Goal: Information Seeking & Learning: Check status

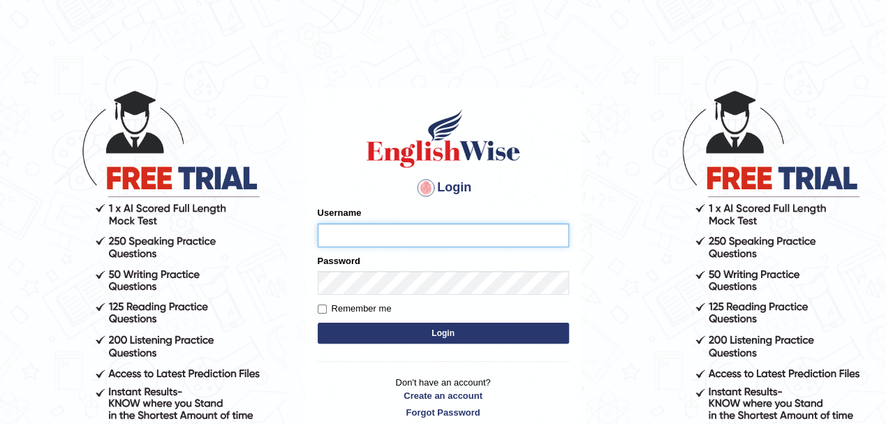
type input "Pritima_nk"
click at [327, 310] on label "Remember me" at bounding box center [355, 309] width 74 height 14
click at [327, 310] on input "Remember me" at bounding box center [322, 308] width 9 height 9
checkbox input "true"
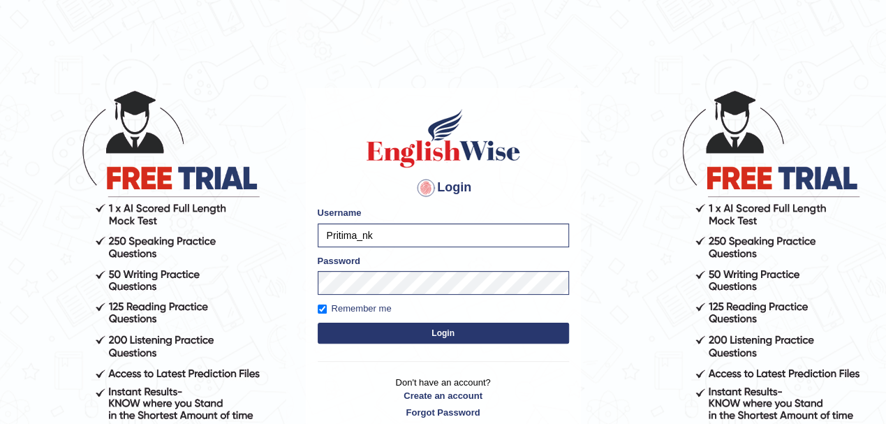
click at [359, 327] on button "Login" at bounding box center [443, 332] width 251 height 21
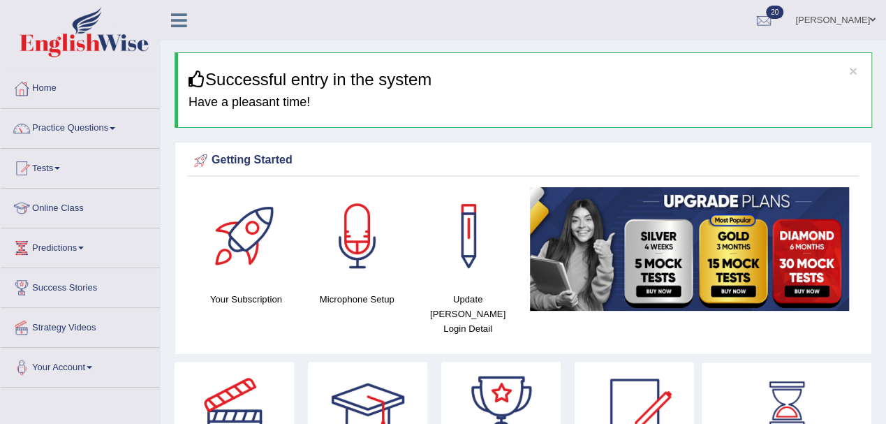
click at [62, 130] on link "Practice Questions" at bounding box center [80, 126] width 159 height 35
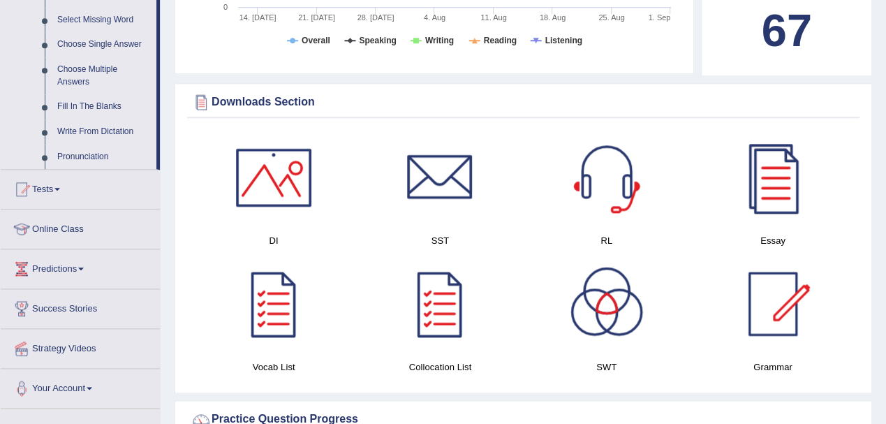
scroll to position [651, 0]
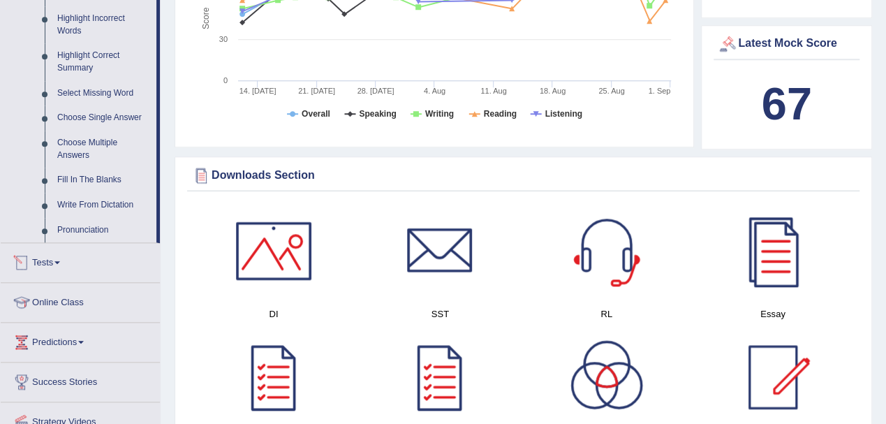
click at [44, 262] on link "Tests" at bounding box center [80, 260] width 159 height 35
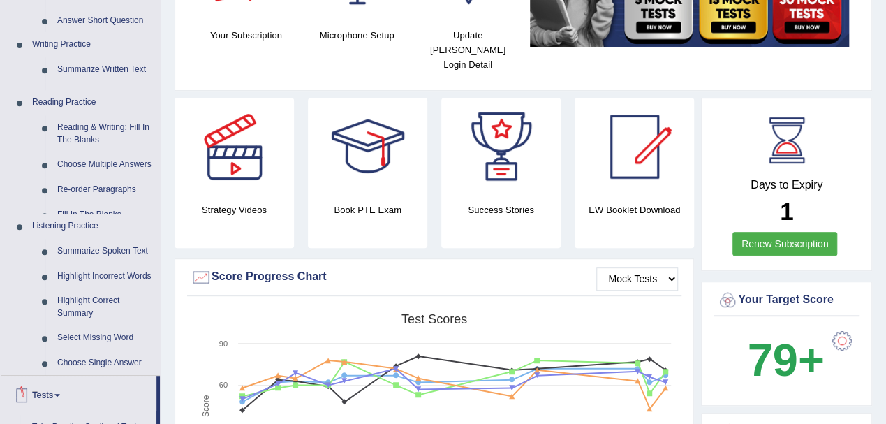
scroll to position [148, 0]
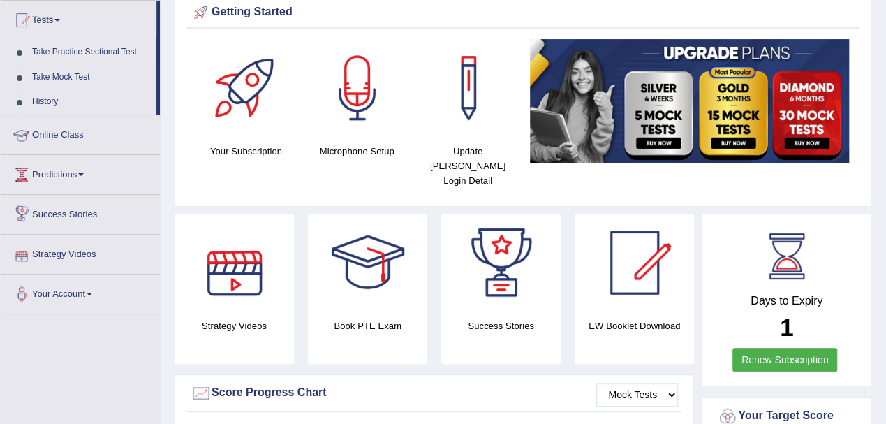
click at [61, 48] on link "Take Practice Sectional Test" at bounding box center [91, 52] width 131 height 25
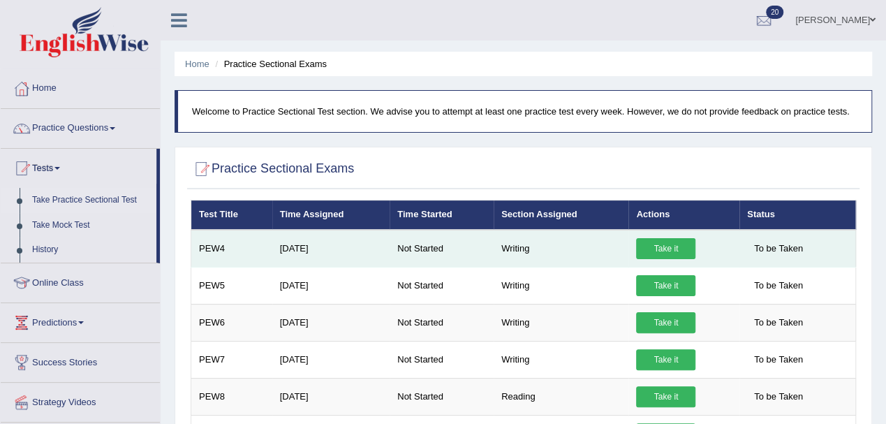
click at [653, 249] on link "Take it" at bounding box center [665, 248] width 59 height 21
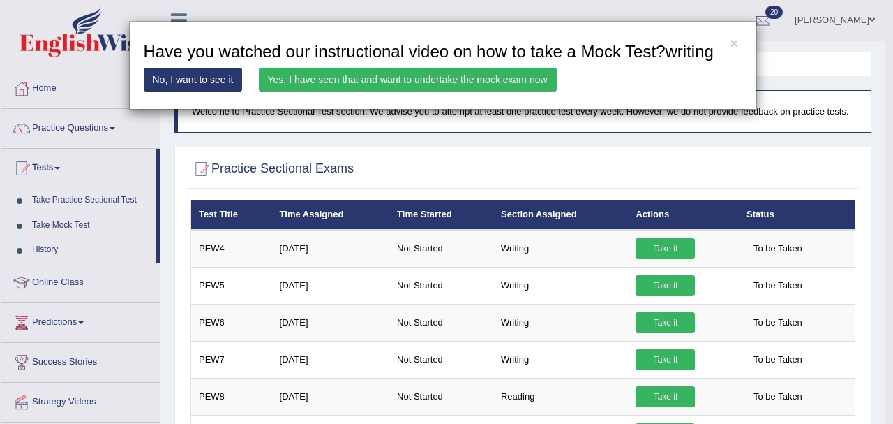
click at [505, 87] on link "Yes, I have seen that and want to undertake the mock exam now" at bounding box center [408, 80] width 298 height 24
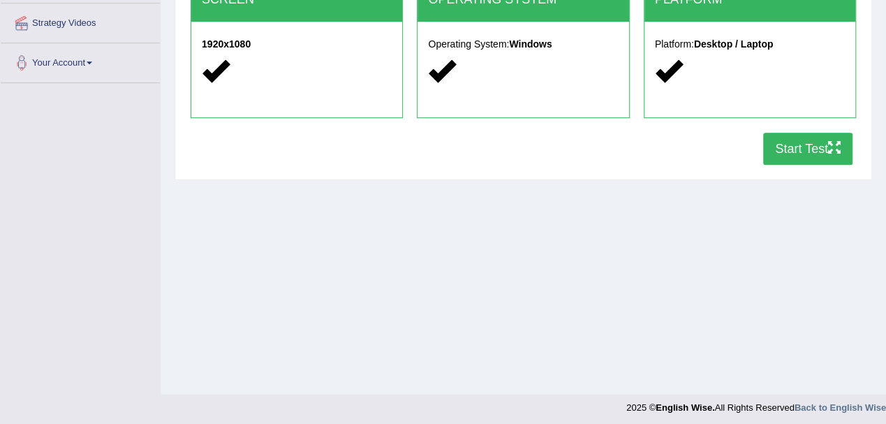
scroll to position [309, 0]
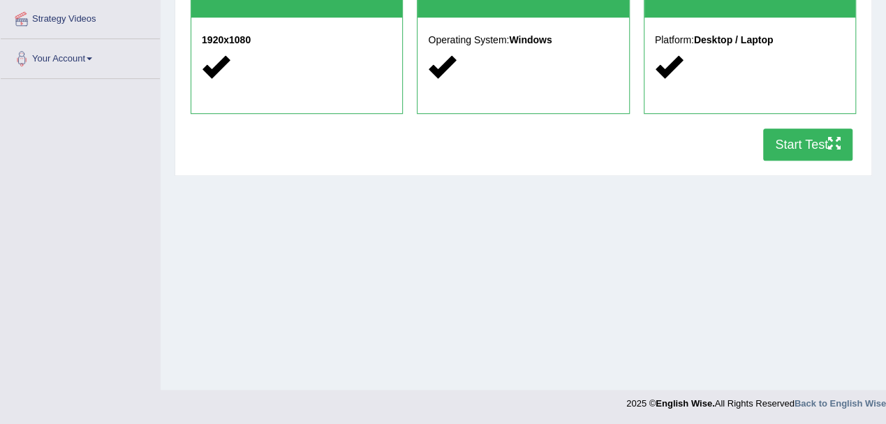
click at [780, 152] on button "Start Test" at bounding box center [807, 144] width 89 height 32
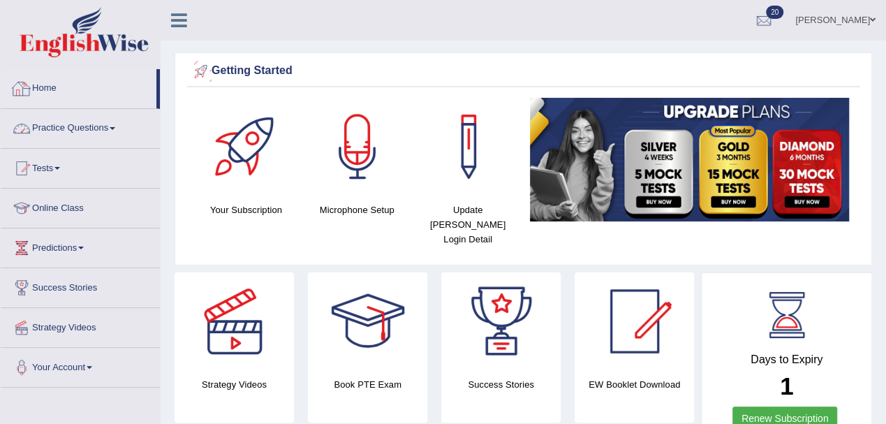
click at [61, 129] on link "Practice Questions" at bounding box center [80, 126] width 159 height 35
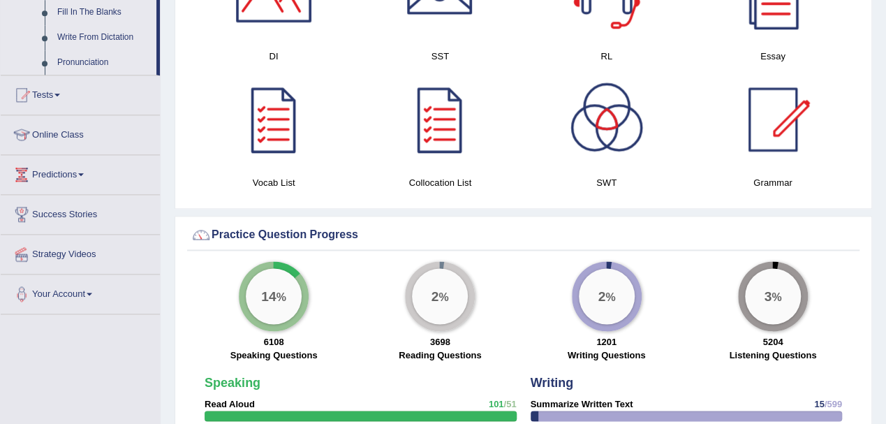
scroll to position [930, 0]
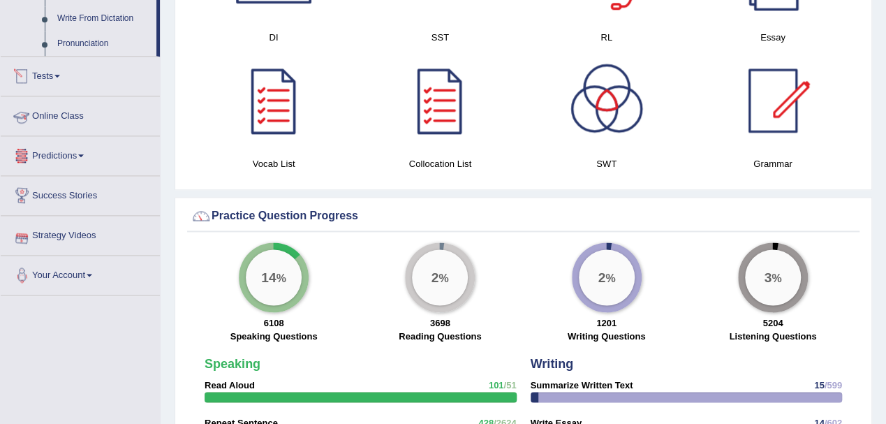
click at [52, 78] on link "Tests" at bounding box center [80, 74] width 159 height 35
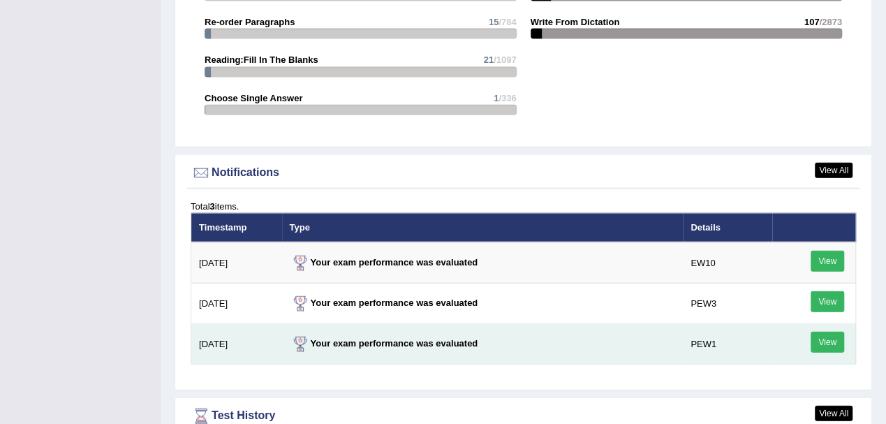
scroll to position [1747, 0]
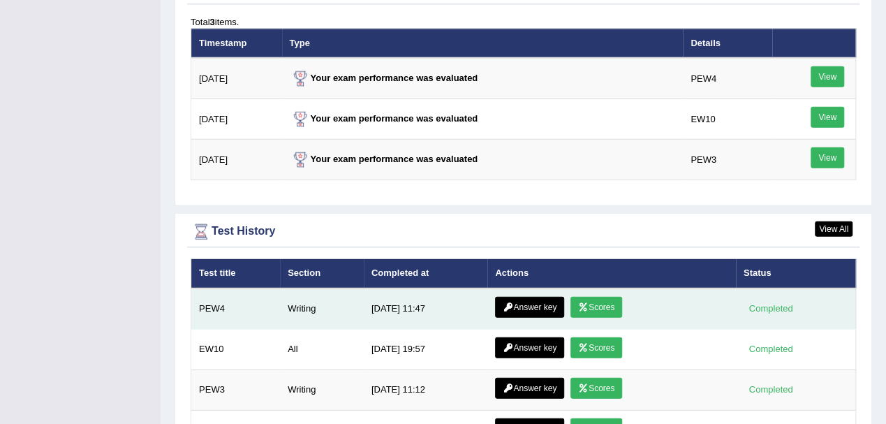
click at [595, 297] on link "Scores" at bounding box center [596, 307] width 52 height 21
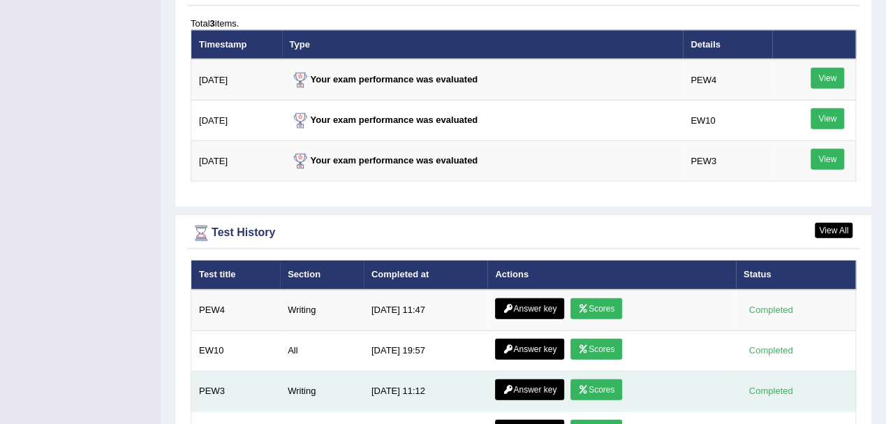
click at [601, 379] on link "Scores" at bounding box center [596, 389] width 52 height 21
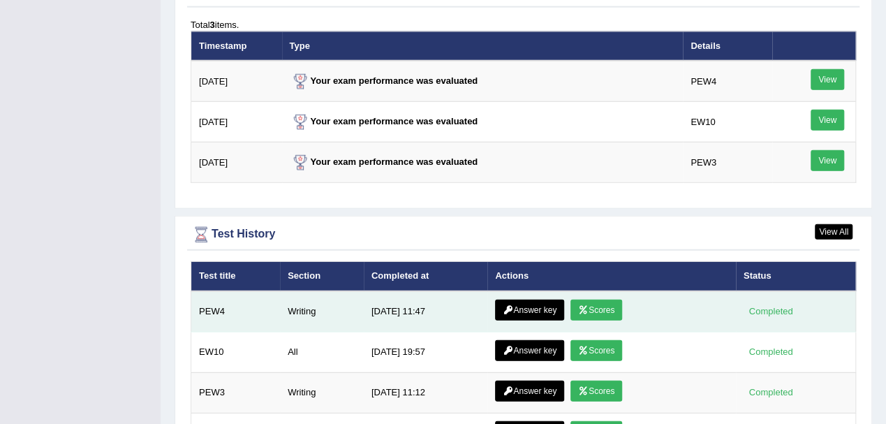
click at [600, 299] on link "Scores" at bounding box center [596, 309] width 52 height 21
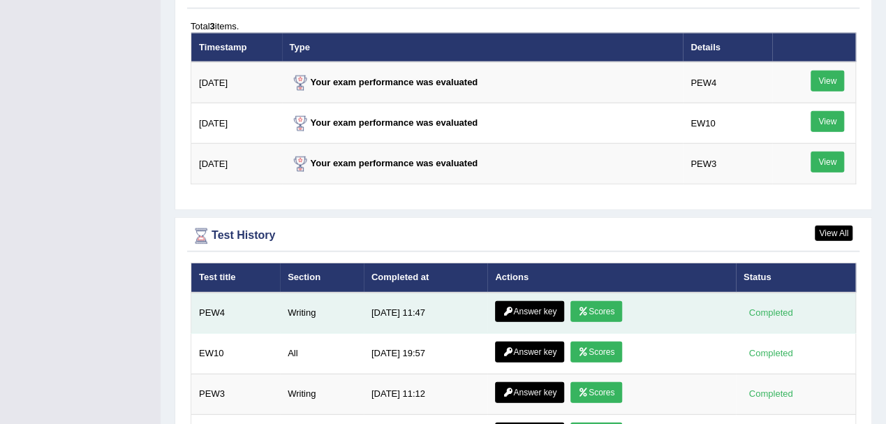
click at [527, 301] on link "Answer key" at bounding box center [529, 311] width 69 height 21
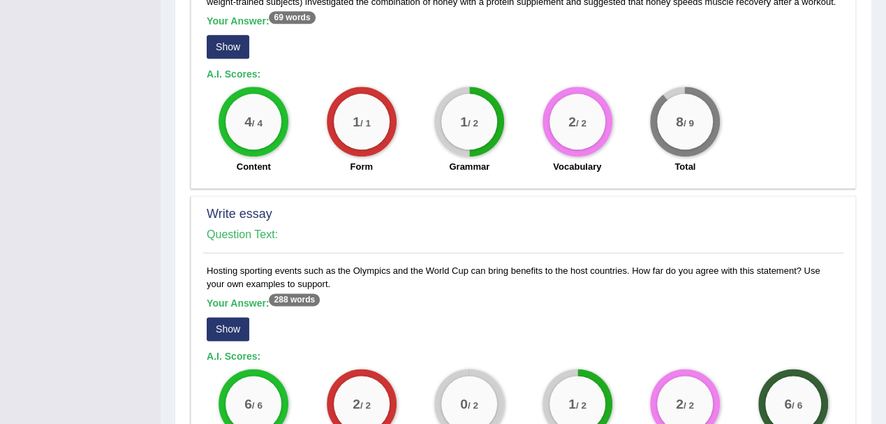
scroll to position [1001, 0]
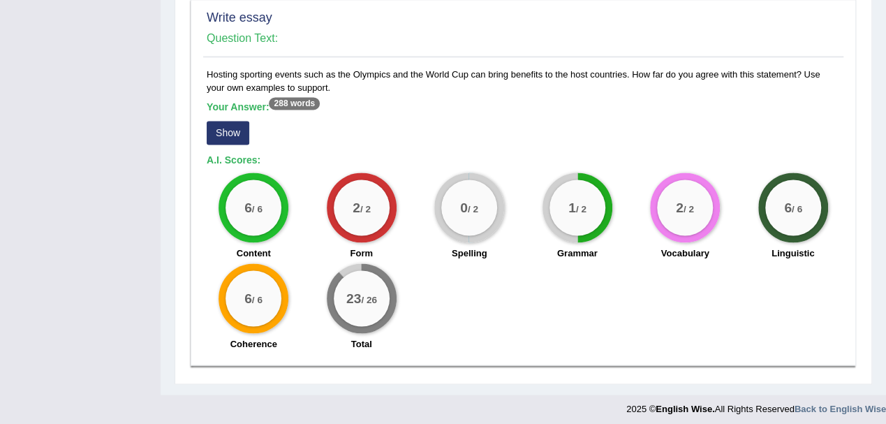
click at [234, 126] on button "Show" at bounding box center [228, 133] width 43 height 24
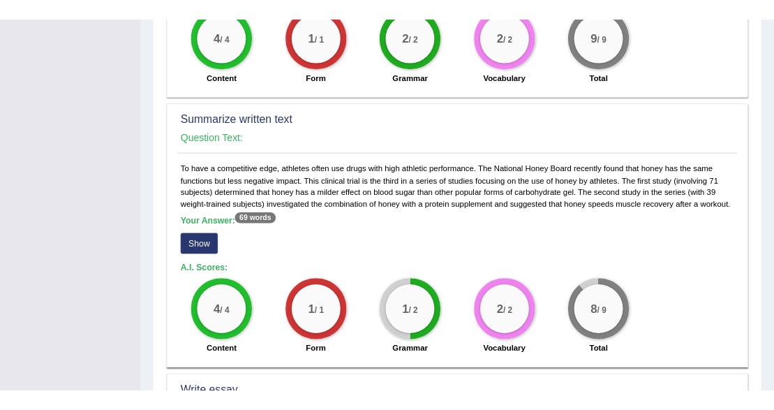
scroll to position [0, 0]
